Goal: Information Seeking & Learning: Learn about a topic

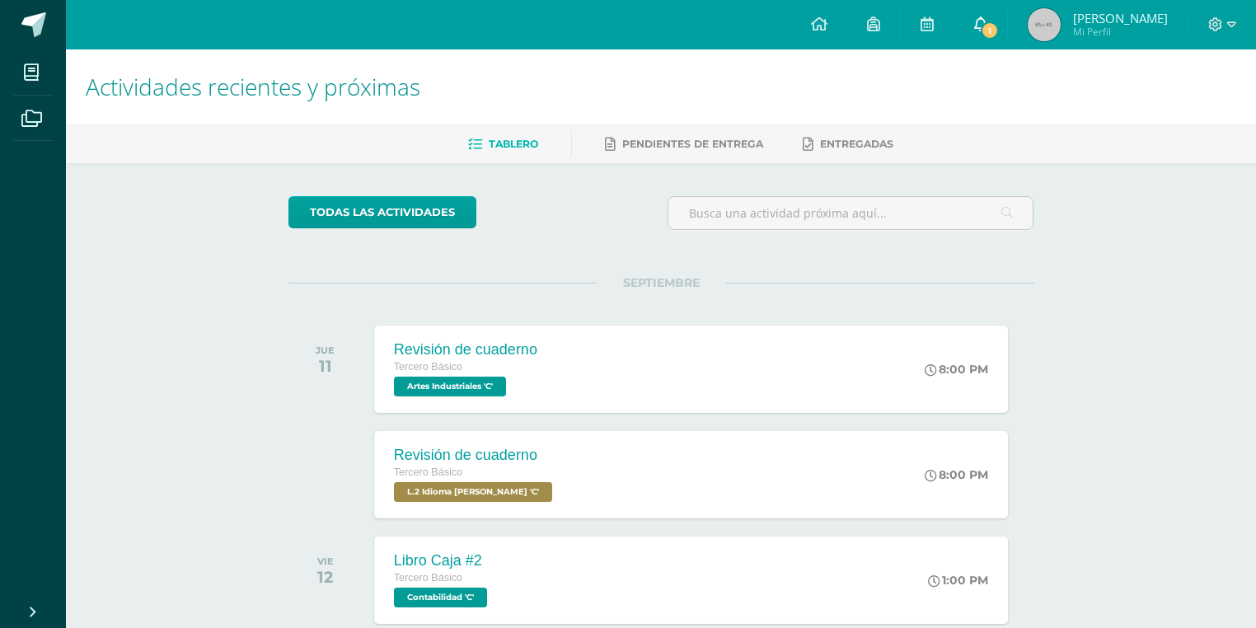
click at [987, 20] on icon at bounding box center [980, 23] width 13 height 15
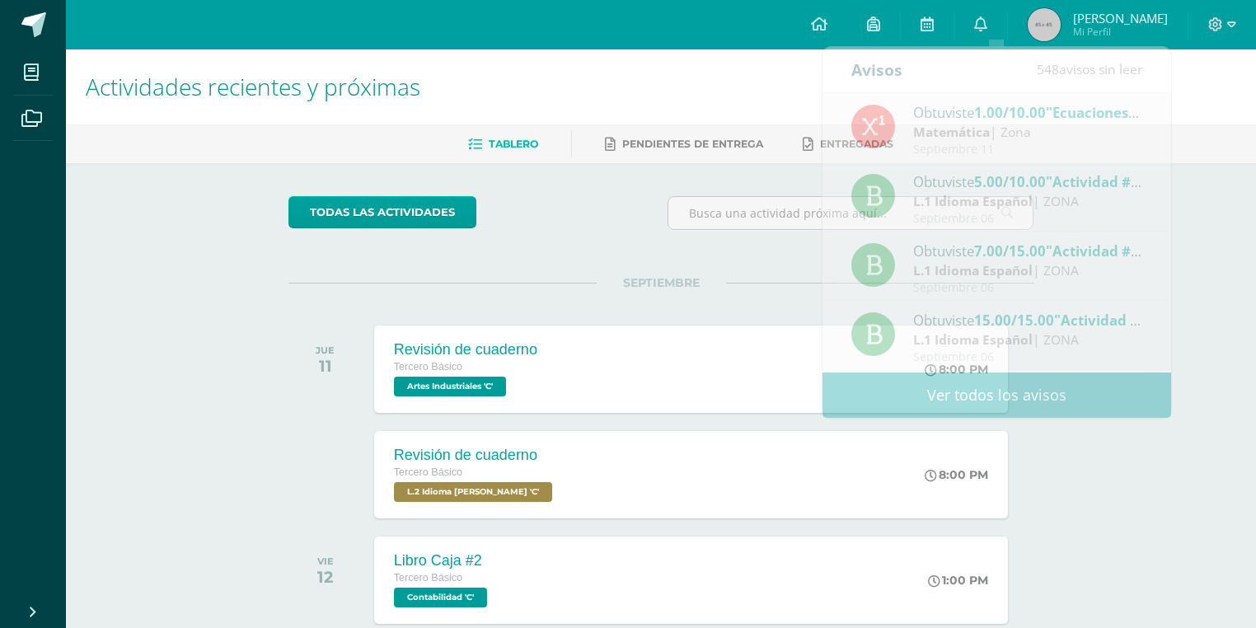
click at [794, 91] on h1 "Actividades recientes y próximas" at bounding box center [661, 86] width 1150 height 75
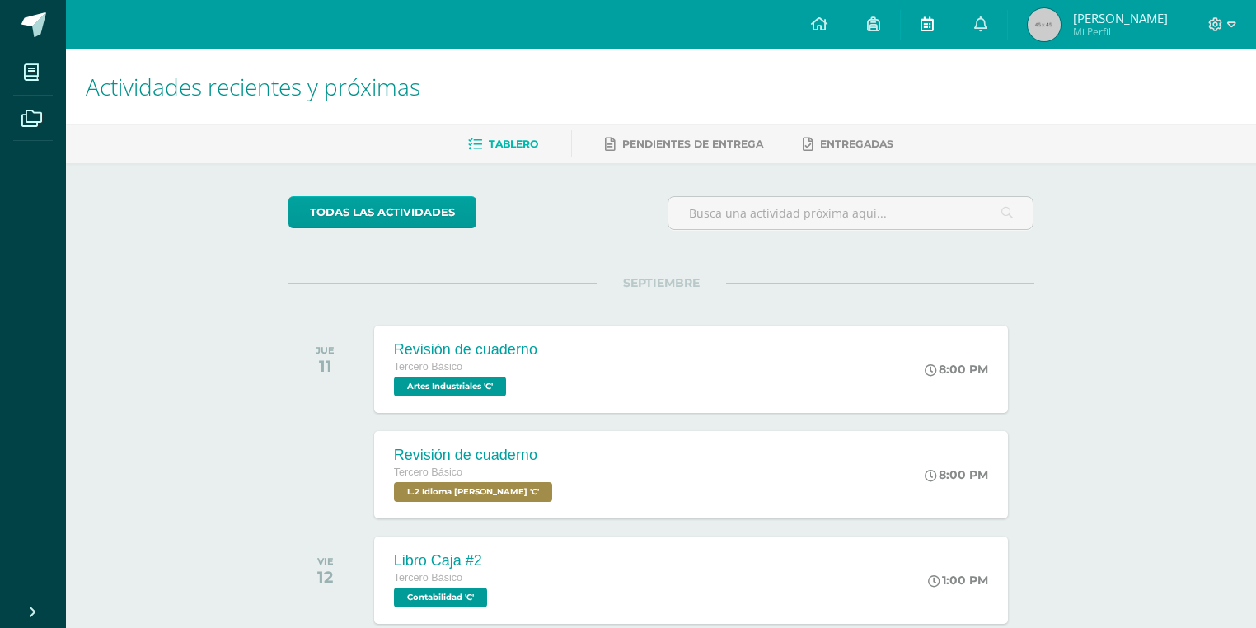
click at [952, 22] on link at bounding box center [926, 24] width 53 height 49
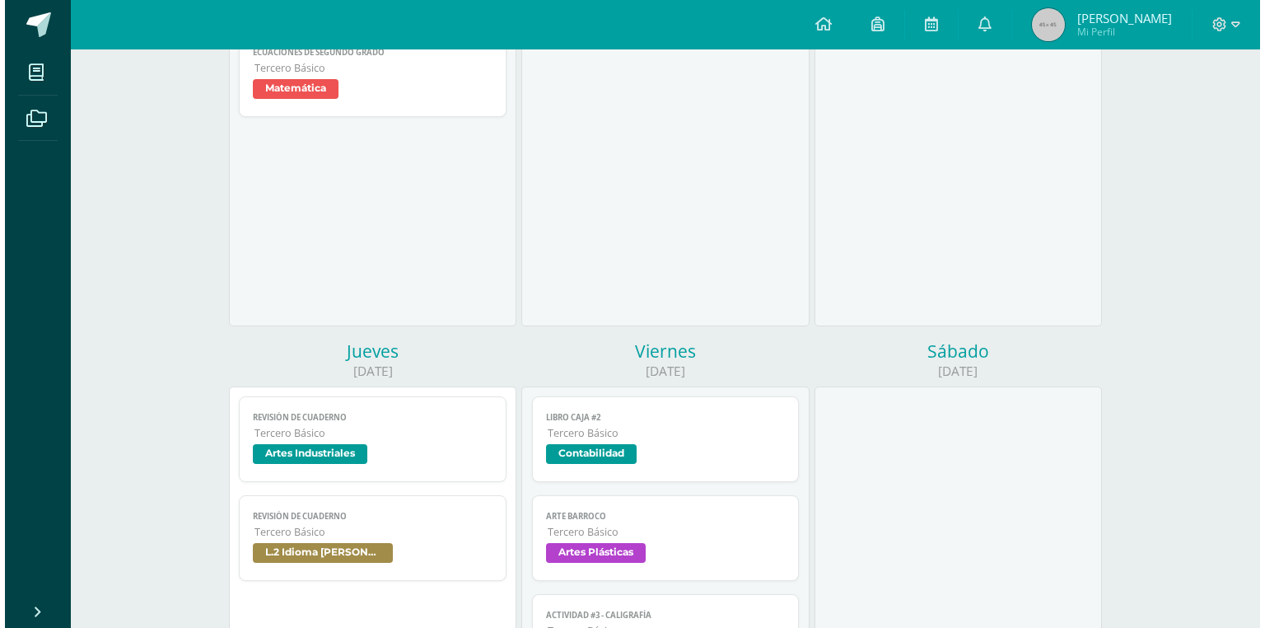
scroll to position [593, 0]
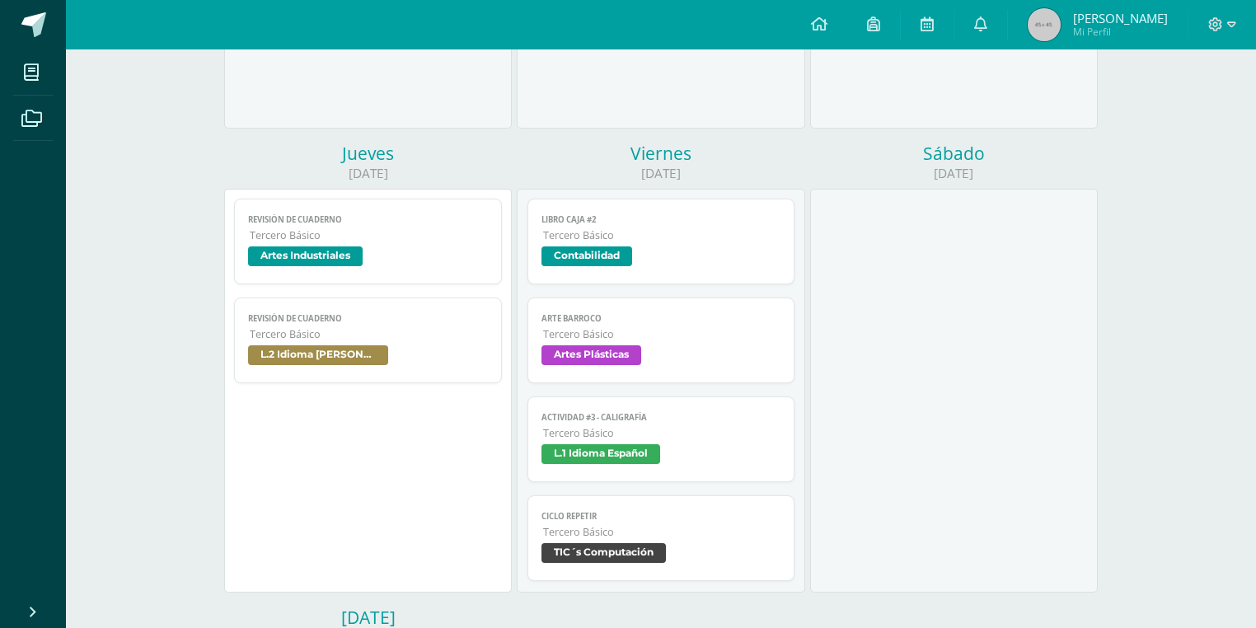
click at [583, 359] on span "Artes Plásticas" at bounding box center [591, 355] width 100 height 20
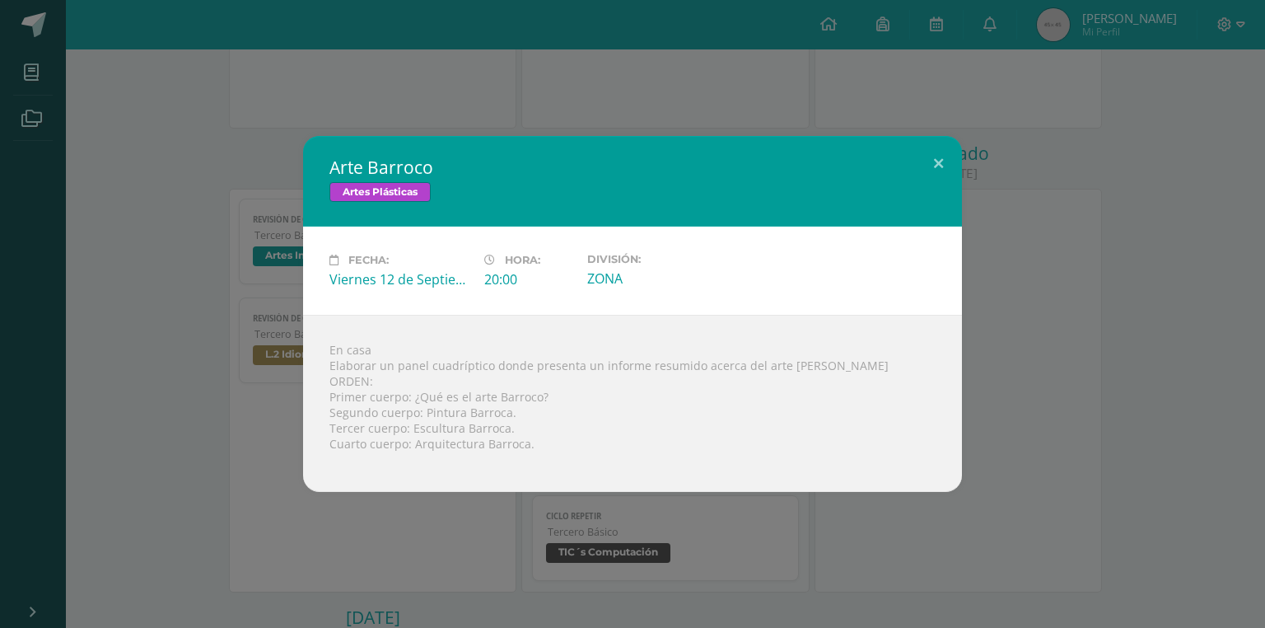
click at [891, 113] on div "Arte Barroco Artes Plásticas Fecha: [DATE] Hora: 20:00 División: ZONA En casa O…" at bounding box center [632, 314] width 1265 height 628
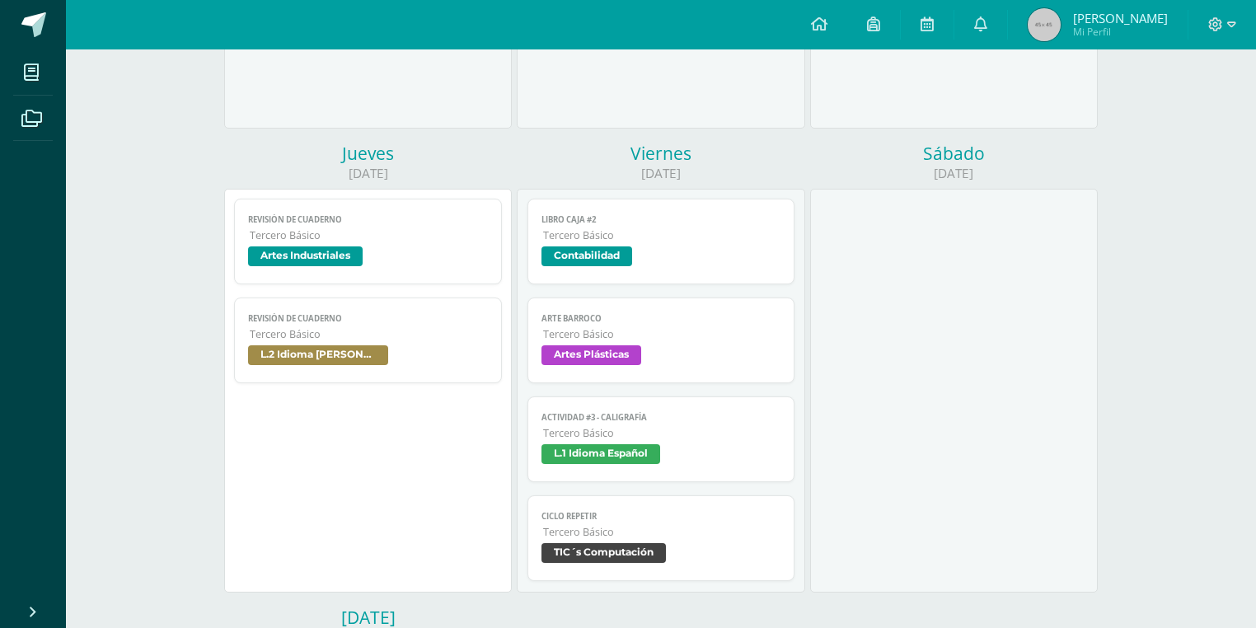
click at [568, 446] on link "Actividad #3 - Caligrafía Tercero Básico L.1 Idioma Español" at bounding box center [661, 439] width 268 height 86
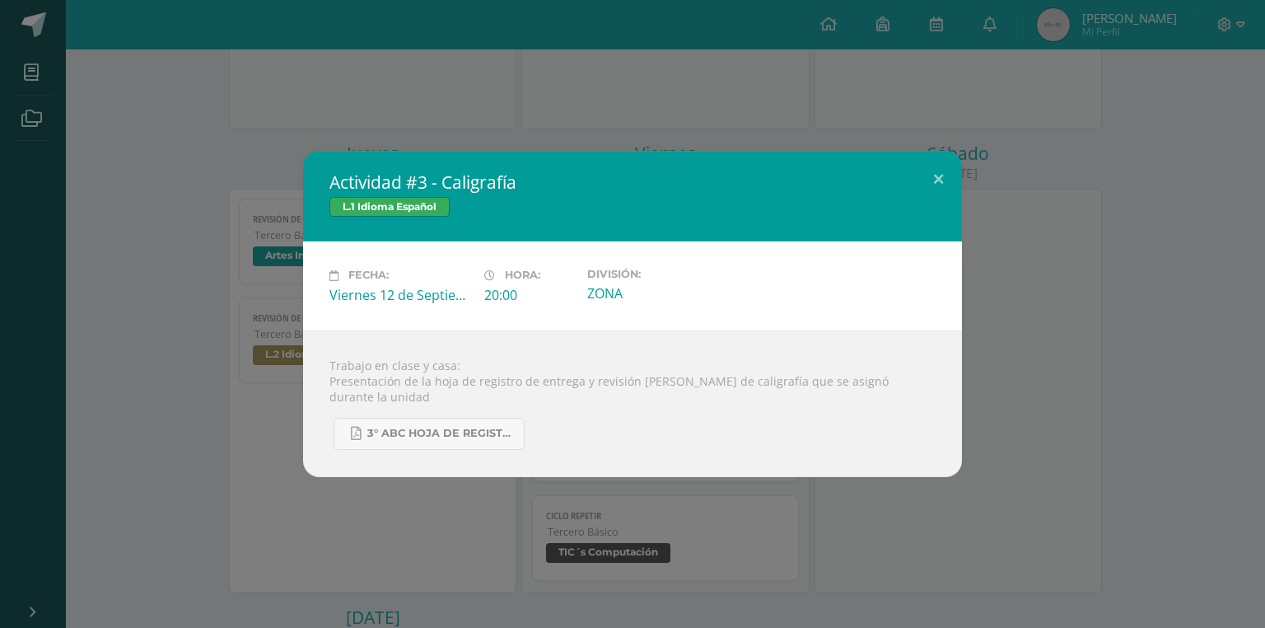
click at [583, 91] on div "Actividad #3 - Caligrafía L.1 Idioma Español Fecha: [DATE] Hora: 20:00 División…" at bounding box center [632, 314] width 1265 height 628
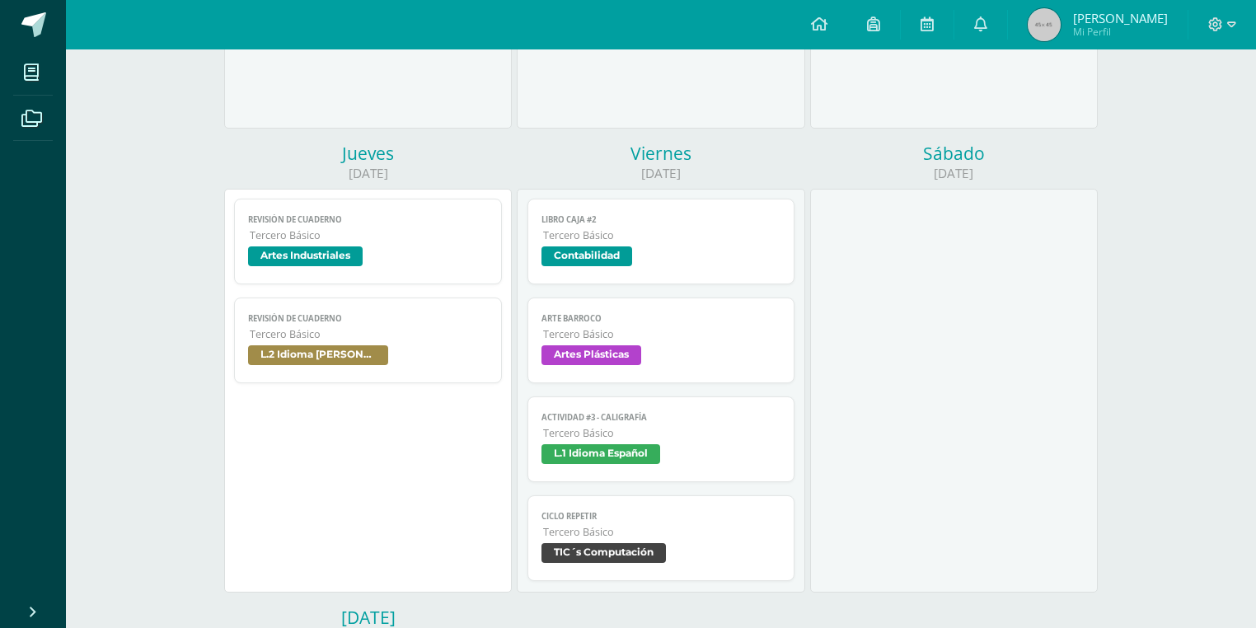
click at [582, 549] on span "TIC´s Computación" at bounding box center [603, 553] width 124 height 20
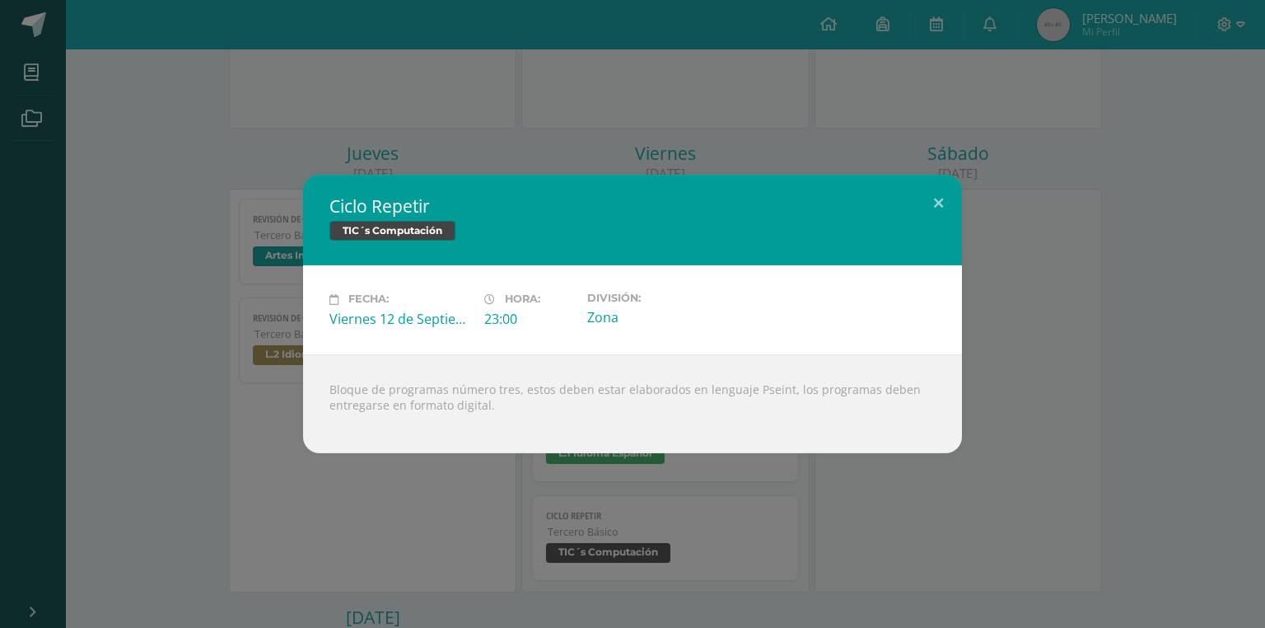
click at [463, 526] on div "Ciclo Repetir TIC´s Computación Fecha: [DATE] Hora: 23:00 División: Zona Loadin…" at bounding box center [632, 314] width 1265 height 628
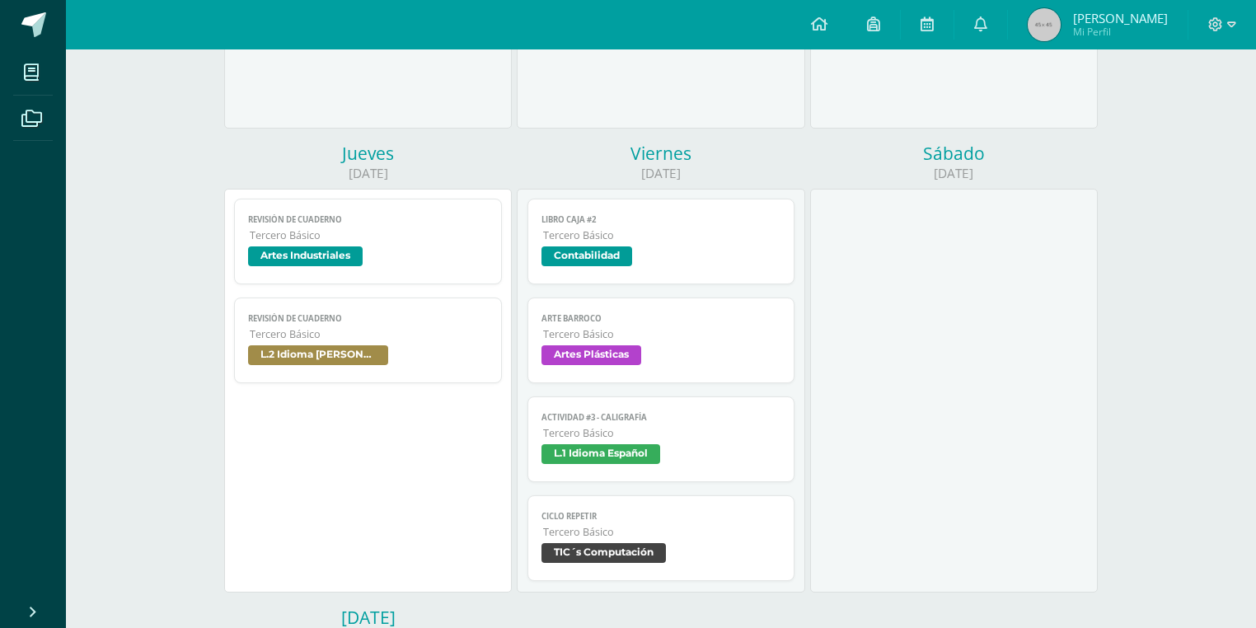
click at [541, 365] on span "Artes Plásticas" at bounding box center [591, 355] width 100 height 20
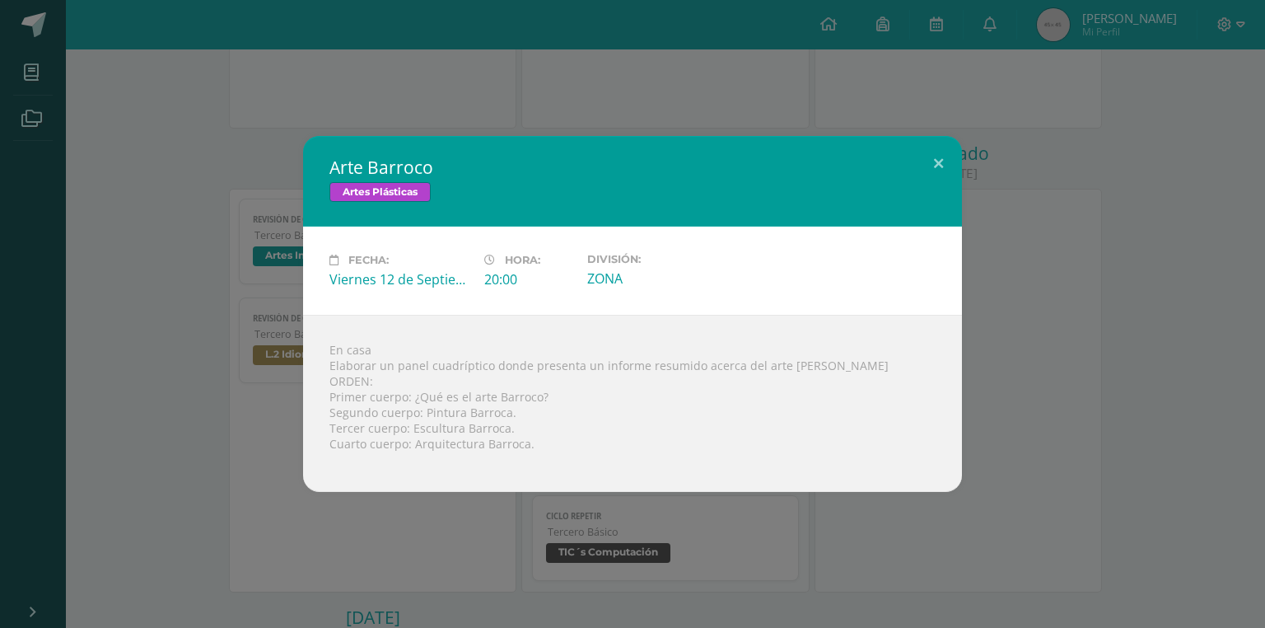
click at [194, 145] on div "Arte Barroco Artes Plásticas Fecha: [DATE] Hora: 20:00 División: ZONA En casa O…" at bounding box center [633, 314] width 1252 height 356
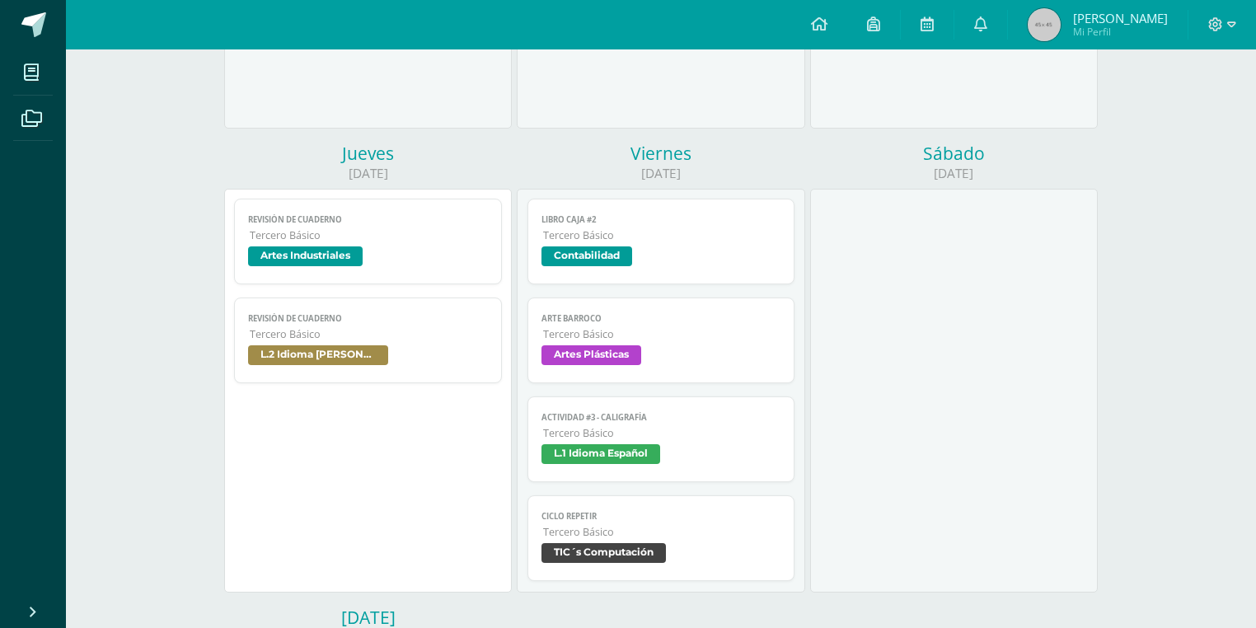
click at [627, 356] on span "Artes Plásticas" at bounding box center [591, 355] width 100 height 20
